Goal: Task Accomplishment & Management: Use online tool/utility

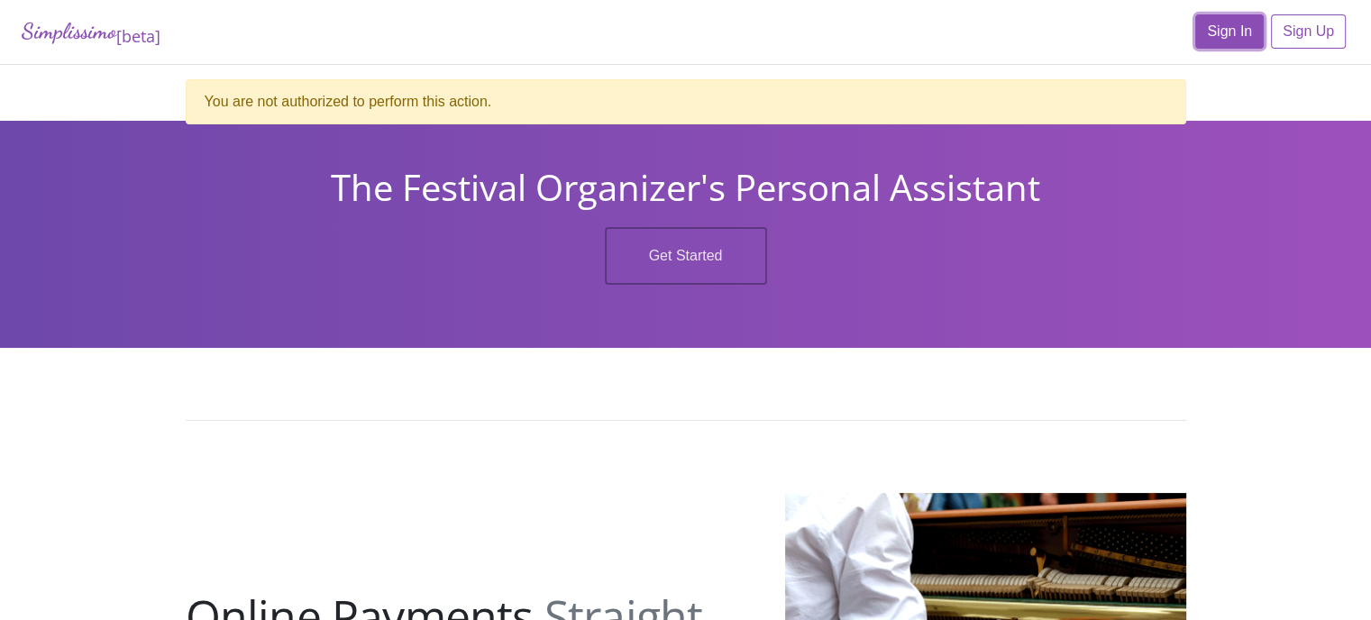
click at [1214, 24] on link "Sign In" at bounding box center [1229, 31] width 68 height 34
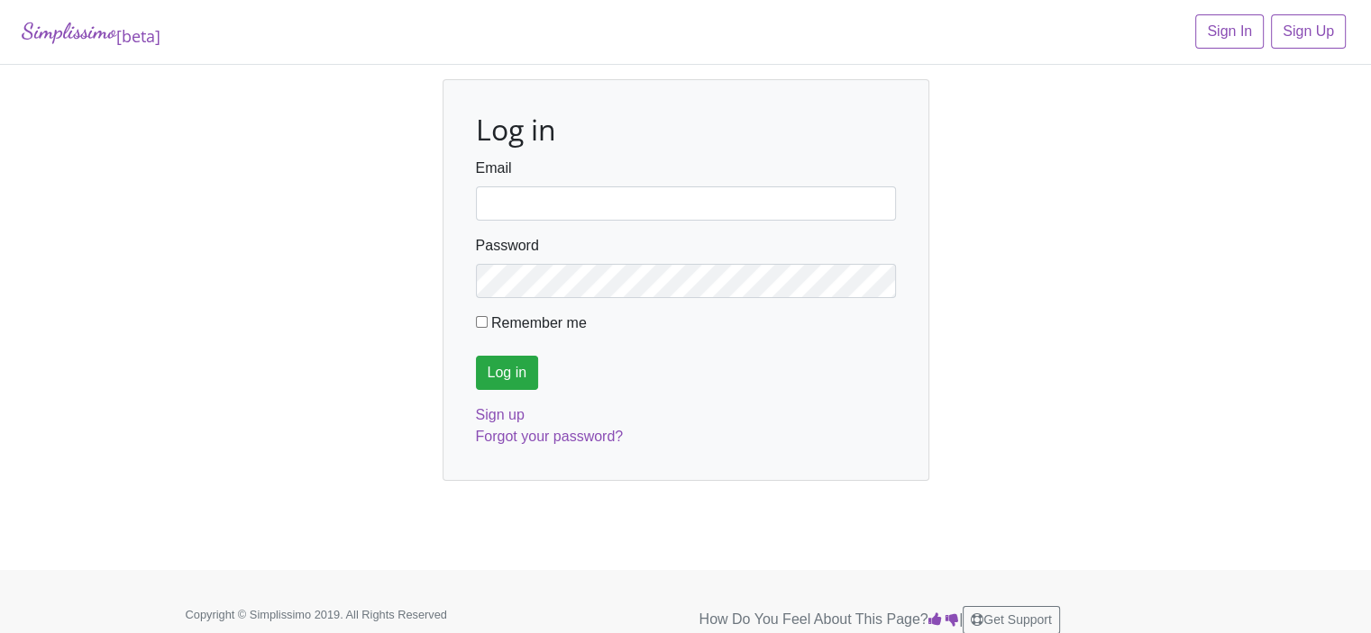
type input "fortworthmta@gmail.com"
click at [506, 377] on input "Log in" at bounding box center [507, 373] width 63 height 34
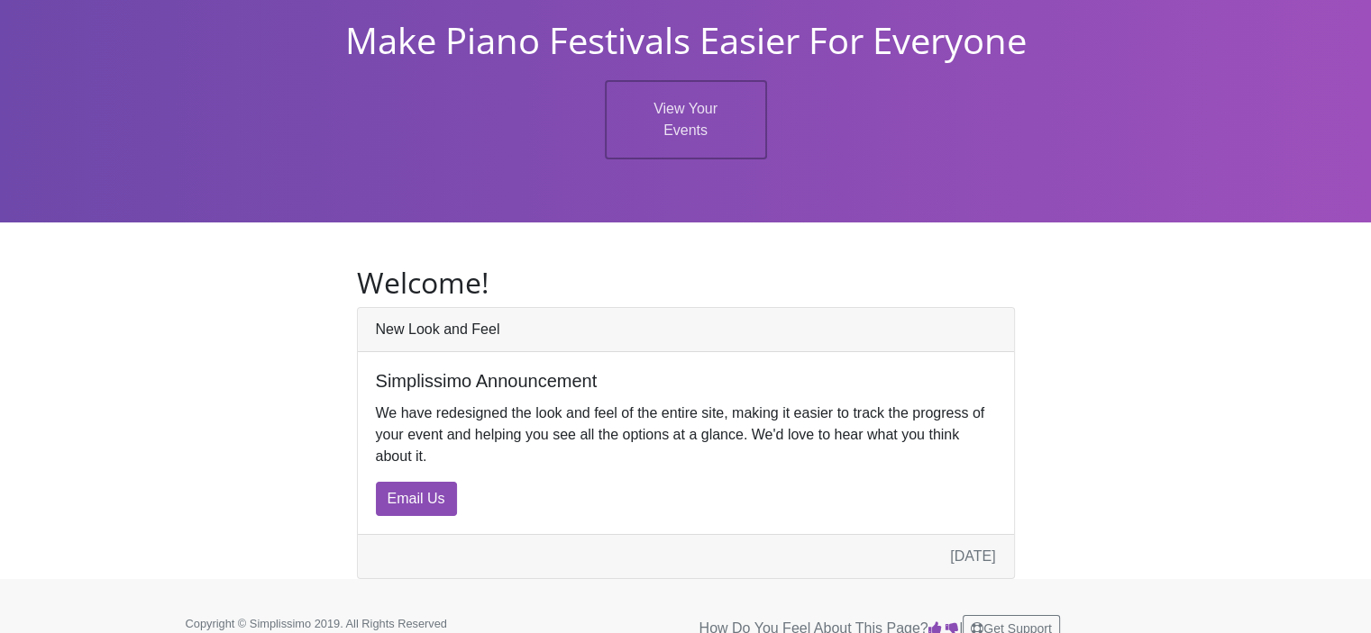
scroll to position [88, 0]
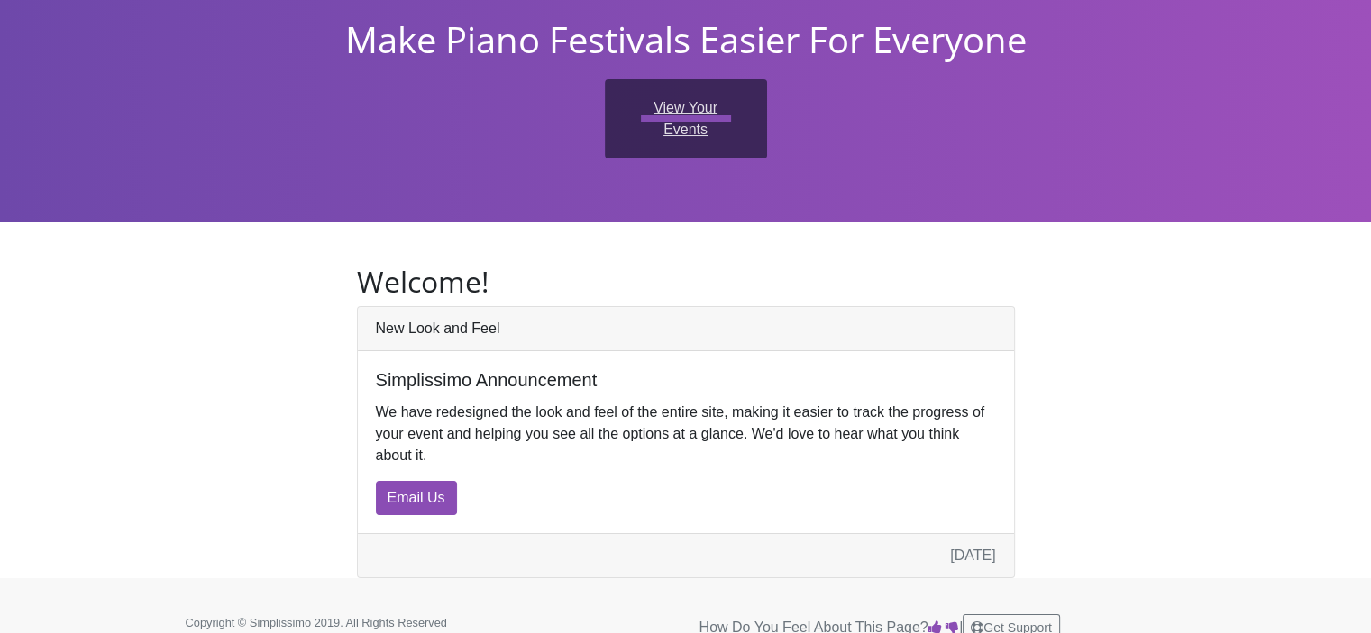
click at [666, 94] on link "View Your Events" at bounding box center [686, 118] width 162 height 79
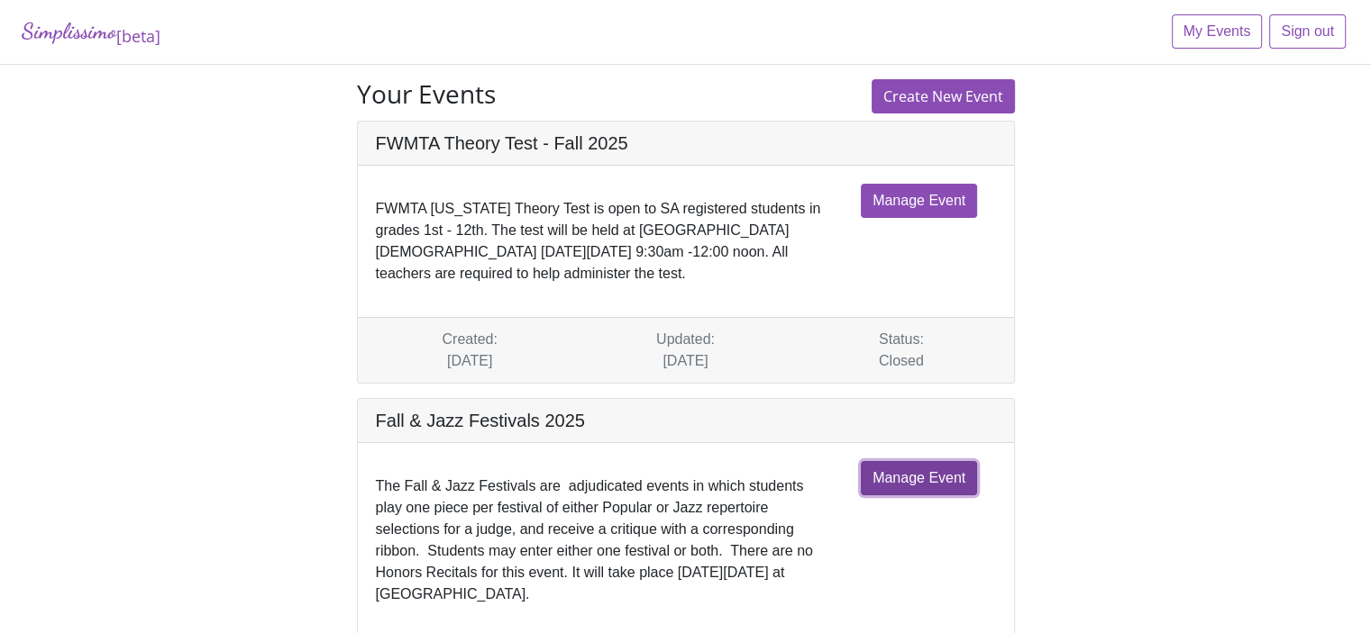
click at [910, 473] on link "Manage Event" at bounding box center [919, 478] width 116 height 34
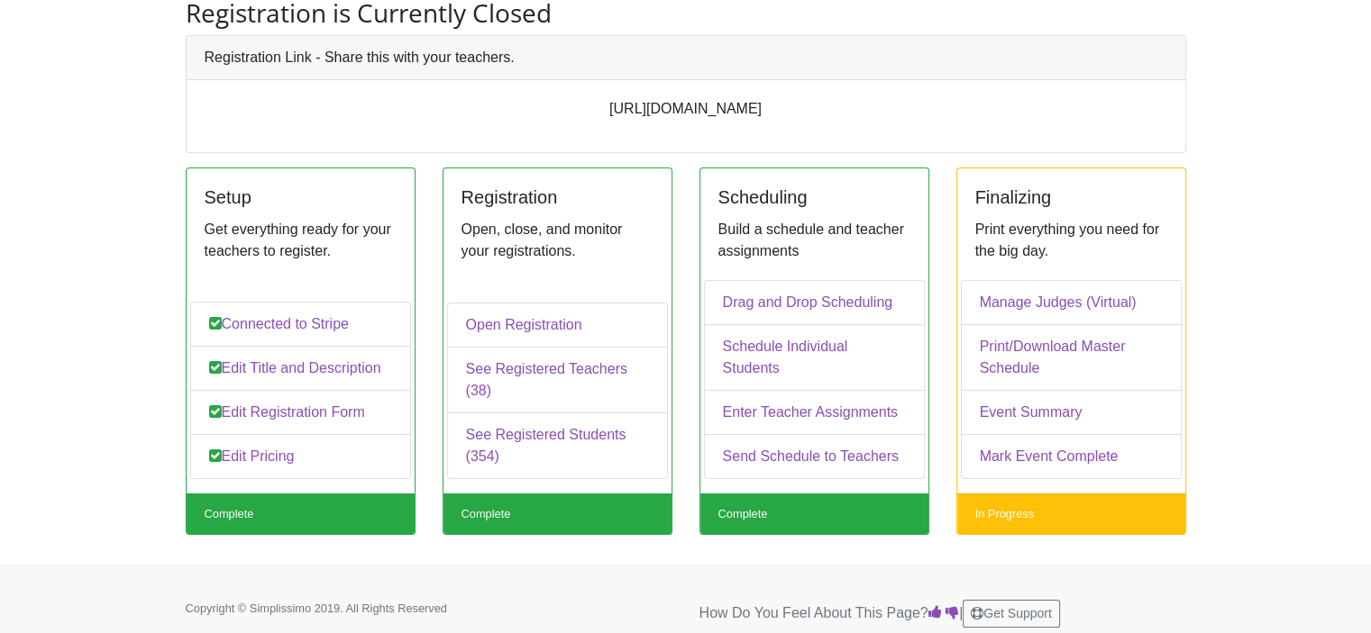
scroll to position [137, 0]
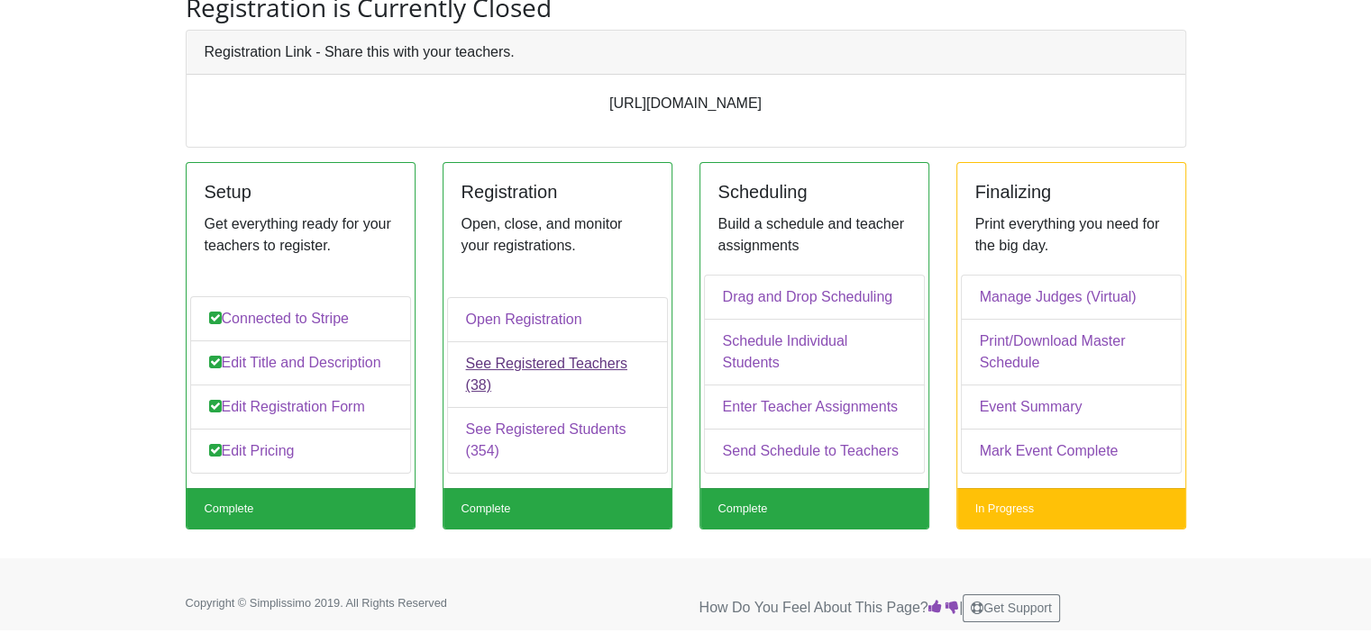
click at [565, 387] on link "See Registered Teachers (38)" at bounding box center [557, 375] width 221 height 67
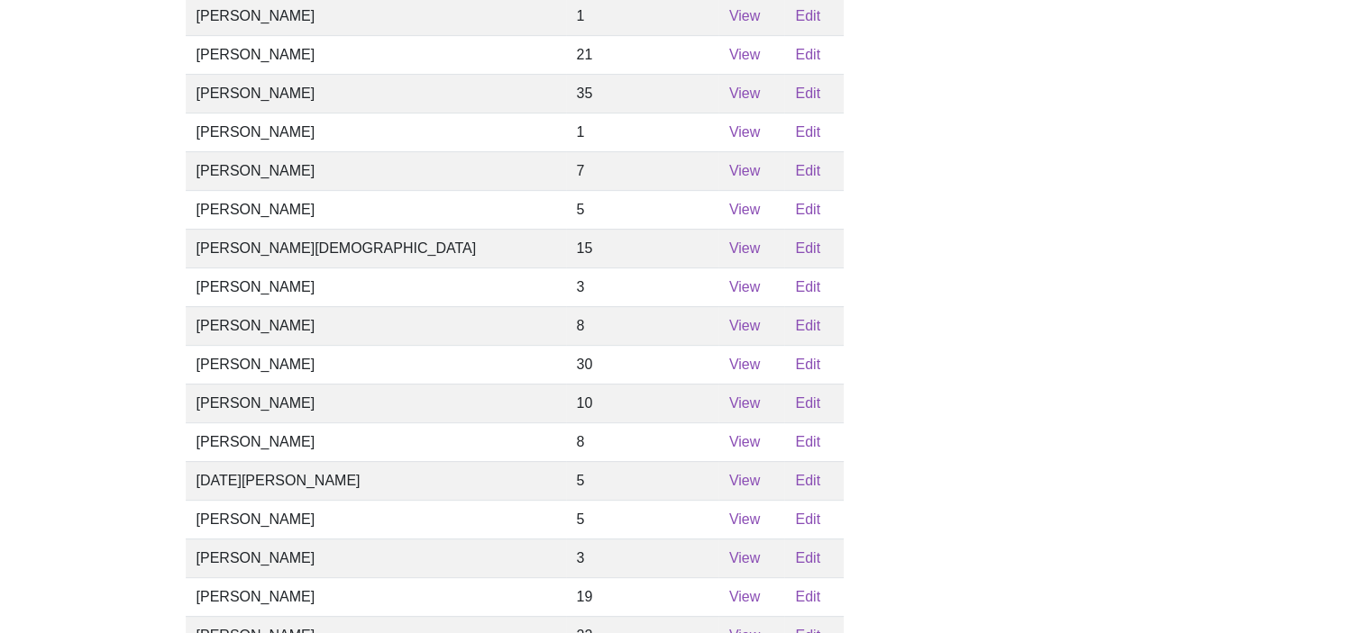
scroll to position [698, 0]
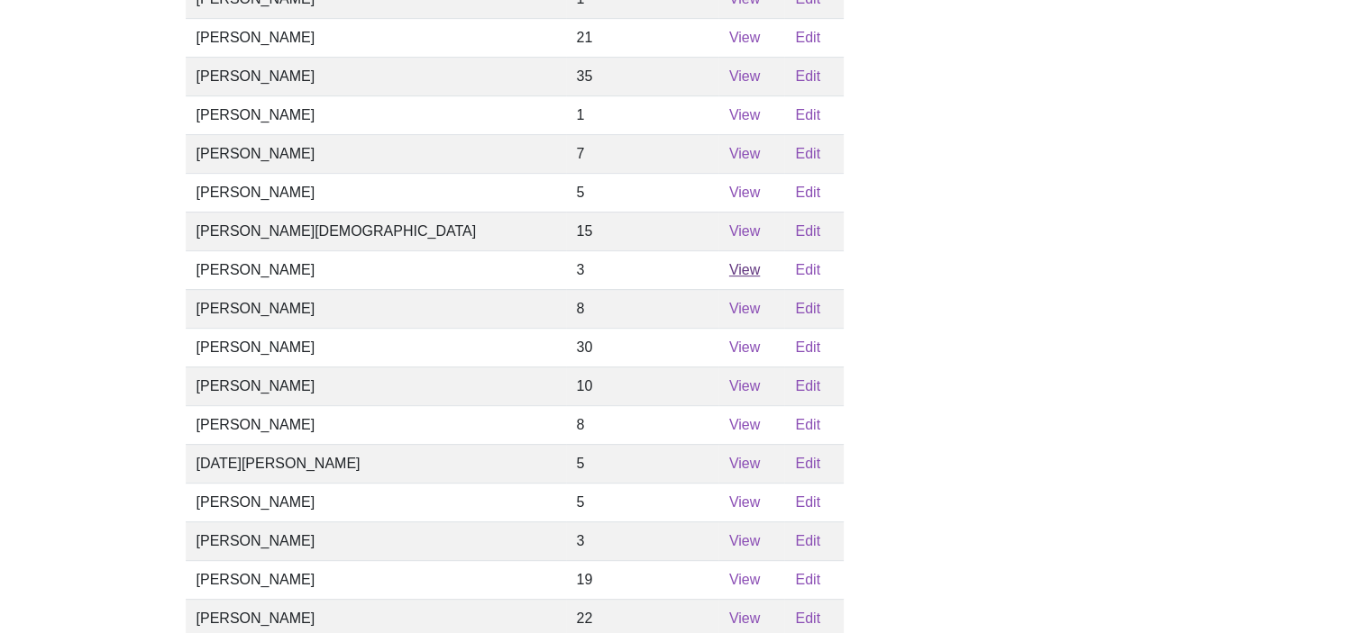
click at [729, 278] on link "View" at bounding box center [744, 269] width 31 height 15
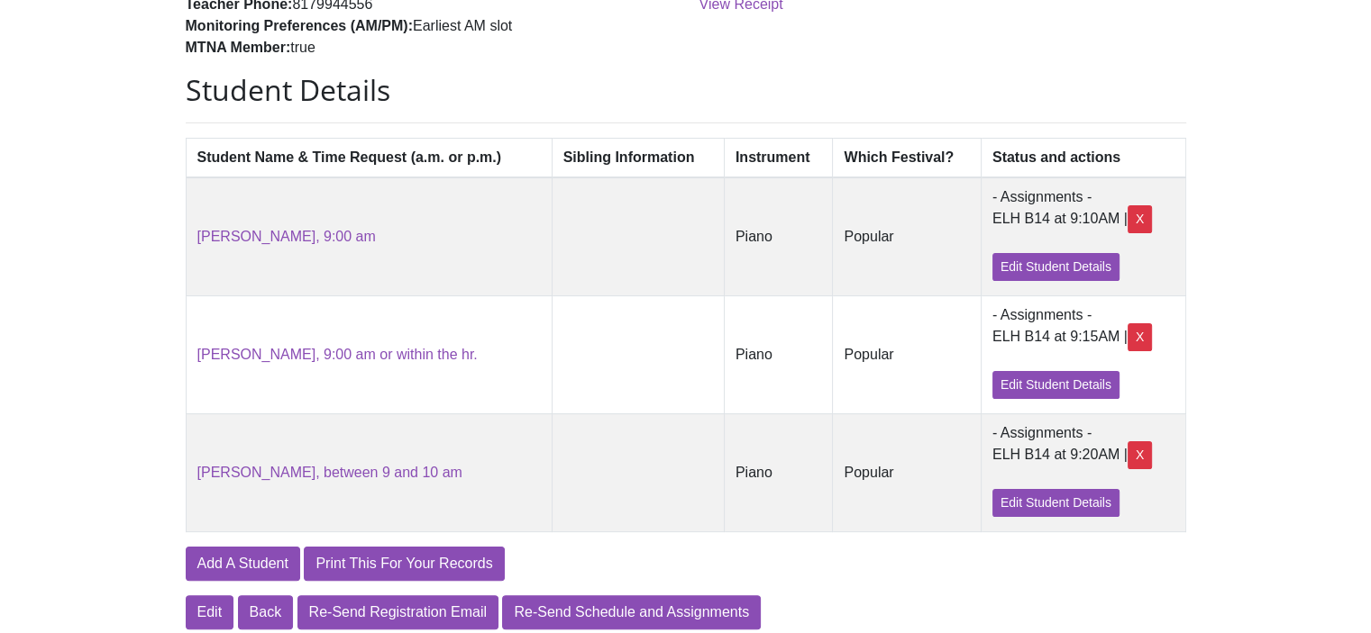
scroll to position [408, 0]
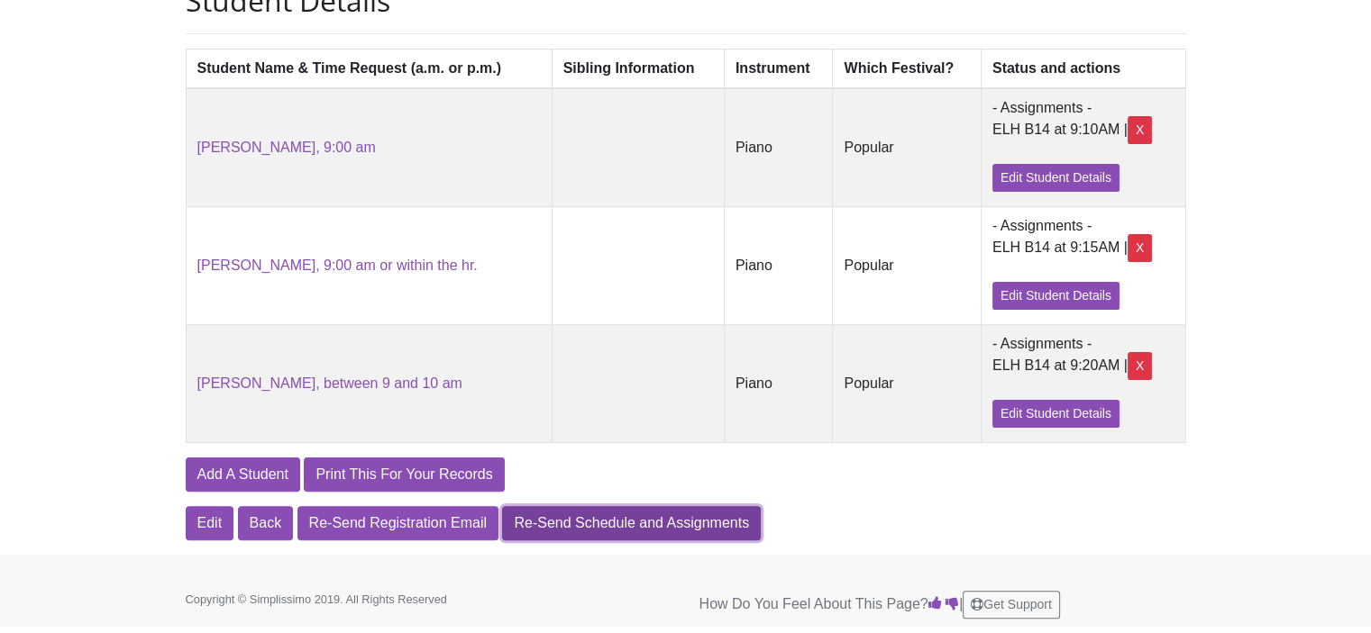
click at [673, 523] on link "Re-Send Schedule and Assignments" at bounding box center [631, 523] width 259 height 34
